Goal: Navigation & Orientation: Find specific page/section

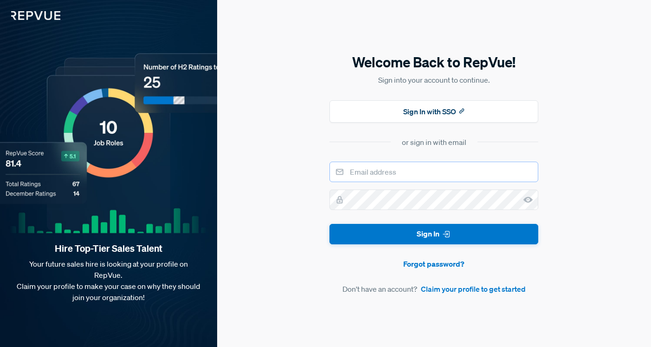
click at [397, 170] on input "email" at bounding box center [433, 171] width 209 height 20
type input "[DOMAIN_NAME][EMAIL_ADDRESS][DOMAIN_NAME]"
click at [329, 224] on button "Sign In" at bounding box center [433, 234] width 209 height 21
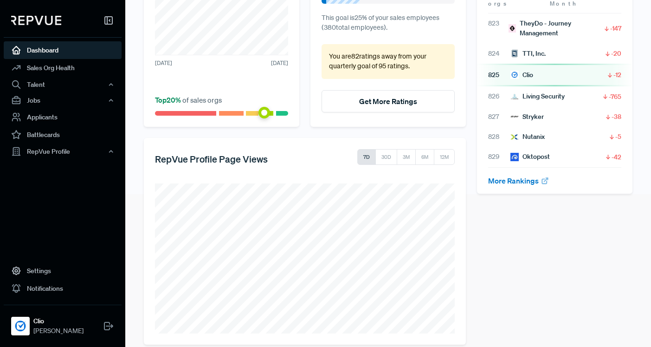
scroll to position [165, 0]
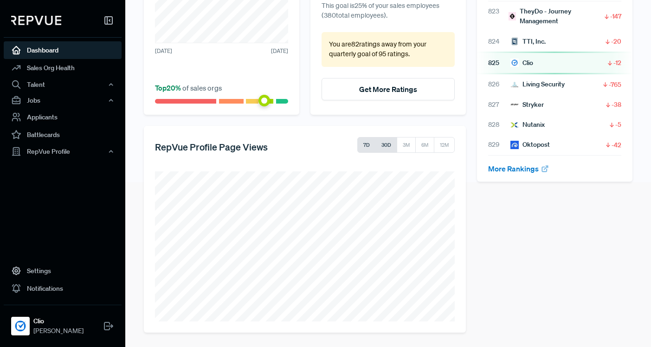
click at [386, 144] on button "30D" at bounding box center [386, 145] width 22 height 16
click at [83, 80] on div "Talent" at bounding box center [63, 85] width 118 height 16
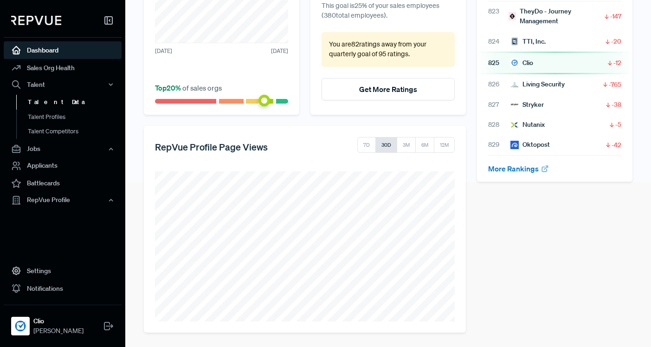
click at [85, 99] on link "Talent Data" at bounding box center [75, 102] width 118 height 15
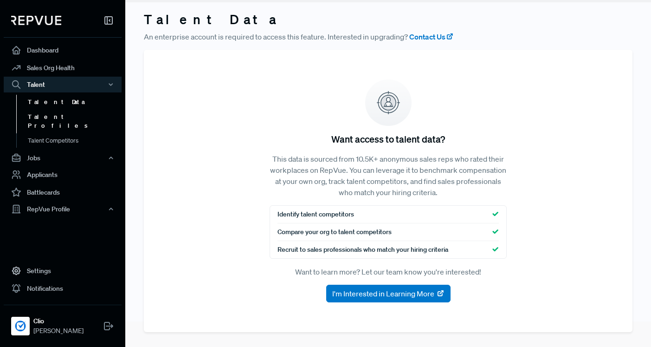
scroll to position [26, 0]
click at [76, 115] on link "Talent Profiles" at bounding box center [75, 121] width 118 height 24
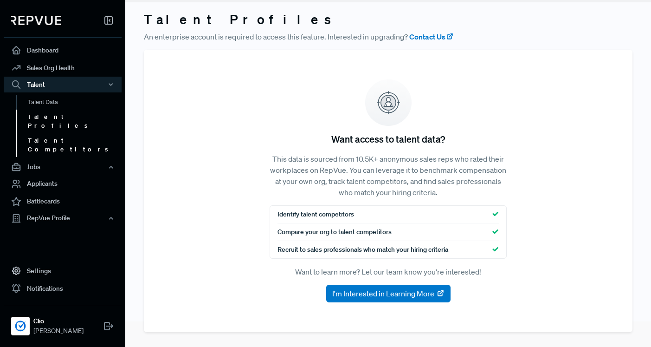
click at [79, 133] on link "Talent Competitors" at bounding box center [75, 145] width 118 height 24
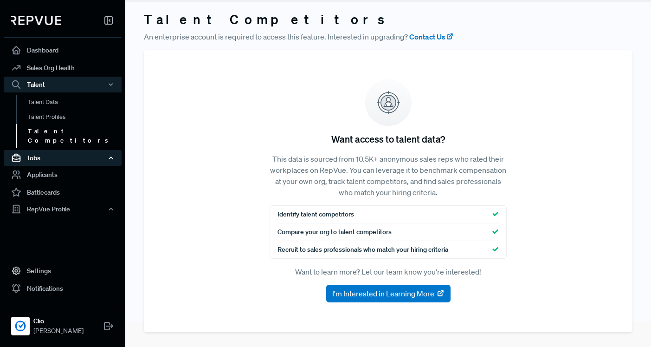
click at [64, 150] on div "Jobs" at bounding box center [63, 158] width 118 height 16
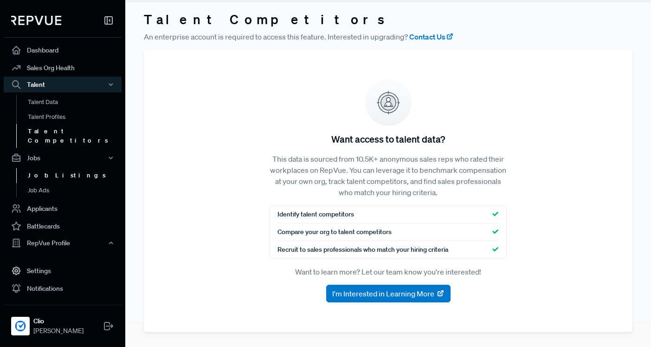
click at [83, 168] on link "Job Listings" at bounding box center [75, 175] width 118 height 15
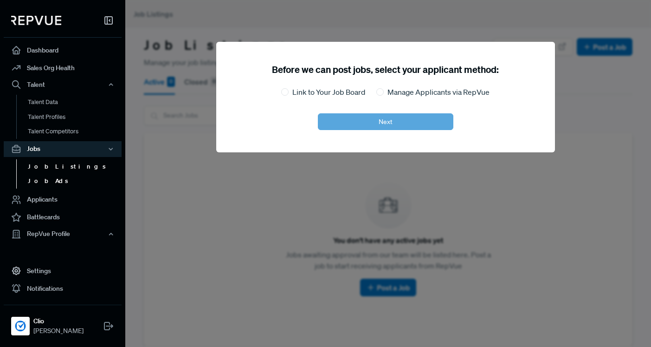
click at [70, 181] on link "Job Ads" at bounding box center [75, 181] width 118 height 15
